Goal: Information Seeking & Learning: Find specific page/section

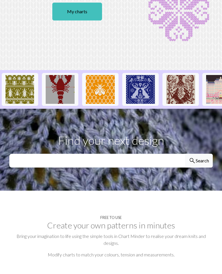
scroll to position [72, 0]
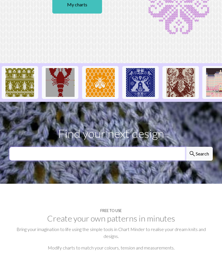
click at [128, 155] on input "text" at bounding box center [97, 154] width 176 height 14
type input "Football"
click at [198, 154] on button "search Search" at bounding box center [199, 154] width 28 height 14
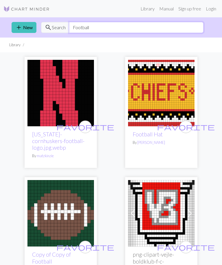
click at [103, 27] on input "Football" at bounding box center [136, 27] width 134 height 11
type input "F"
type input "Buffalo bills"
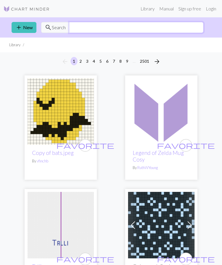
click at [131, 32] on input "text" at bounding box center [136, 27] width 134 height 11
type input "Skiing"
click at [84, 27] on input "text" at bounding box center [136, 27] width 134 height 11
type input "Ski"
click at [88, 27] on input "text" at bounding box center [136, 27] width 134 height 11
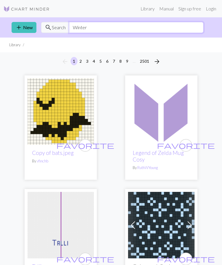
type input "Winter"
click at [151, 10] on link "Library" at bounding box center [147, 9] width 19 height 12
